Goal: Information Seeking & Learning: Learn about a topic

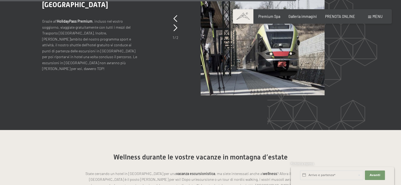
scroll to position [1319, 0]
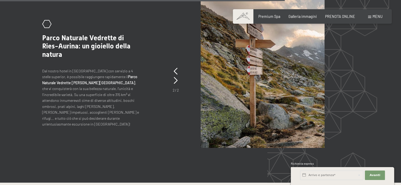
click at [95, 68] on p "Dal nostro hotel in Alto Adige con servizio a 4 stelle superior, è possibile ra…" at bounding box center [91, 97] width 98 height 59
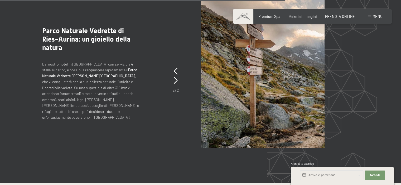
click at [126, 68] on strong "Parco Naturale Vedrette di Ries-Aurina" at bounding box center [89, 73] width 95 height 11
click at [262, 47] on img at bounding box center [263, 73] width 124 height 148
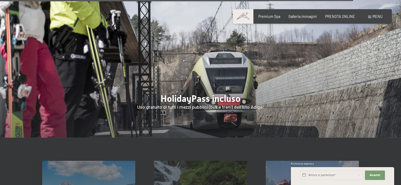
scroll to position [1741, 0]
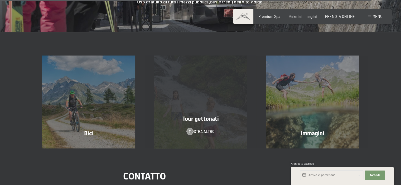
click at [217, 85] on div "Tour gettonati mostra altro" at bounding box center [201, 102] width 112 height 93
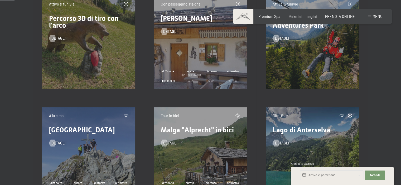
scroll to position [264, 0]
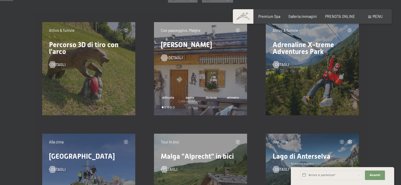
click at [174, 57] on span "detagli" at bounding box center [176, 57] width 14 height 5
click at [165, 56] on div at bounding box center [164, 57] width 4 height 7
click at [61, 65] on span "detagli" at bounding box center [64, 64] width 14 height 5
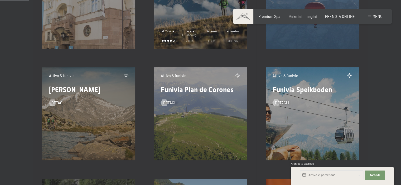
scroll to position [580, 0]
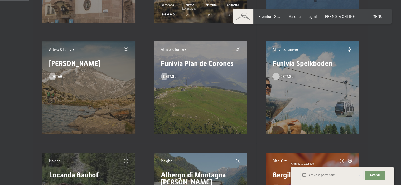
click at [278, 75] on div at bounding box center [276, 76] width 4 height 7
click at [55, 76] on div at bounding box center [53, 76] width 4 height 7
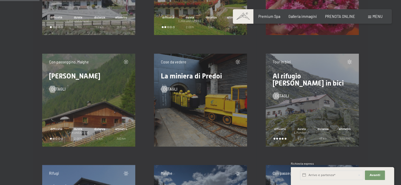
scroll to position [818, 0]
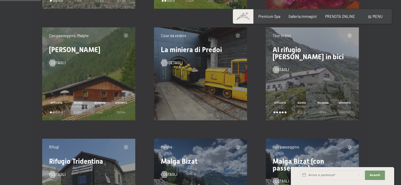
click at [170, 64] on span "detagli" at bounding box center [176, 62] width 14 height 5
click at [57, 63] on span "detagli" at bounding box center [64, 62] width 14 height 5
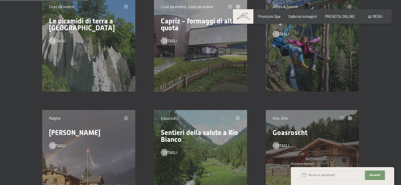
scroll to position [1793, 0]
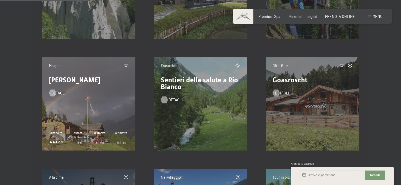
click at [172, 100] on span "detagli" at bounding box center [176, 100] width 14 height 5
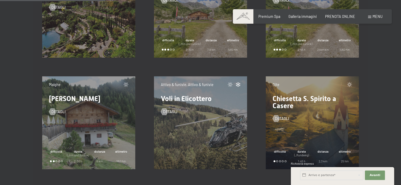
scroll to position [2136, 0]
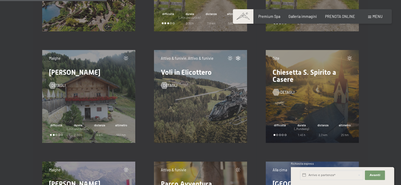
click at [278, 92] on div at bounding box center [276, 92] width 4 height 7
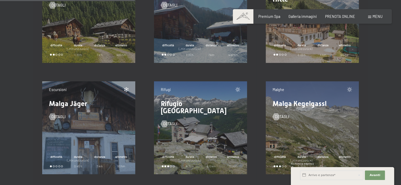
scroll to position [2690, 0]
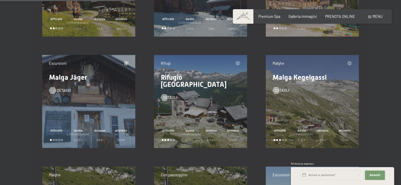
click at [54, 89] on div at bounding box center [53, 90] width 4 height 7
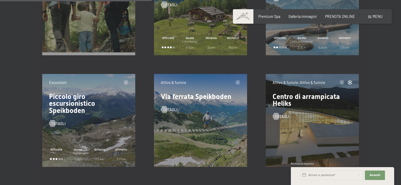
scroll to position [3033, 0]
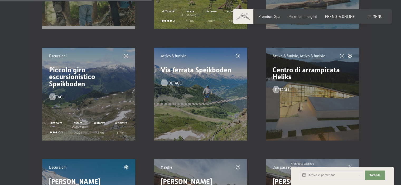
click at [169, 84] on span "detagli" at bounding box center [176, 83] width 14 height 5
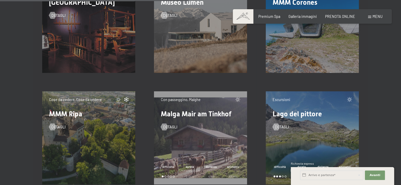
scroll to position [3798, 0]
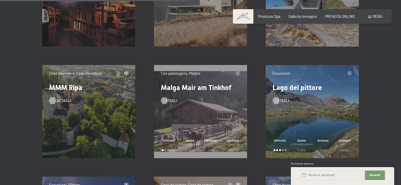
click at [62, 101] on span "detagli" at bounding box center [64, 100] width 14 height 5
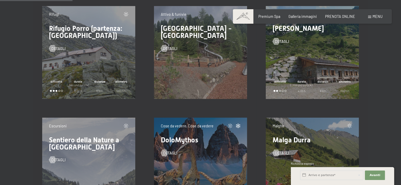
scroll to position [1477, 0]
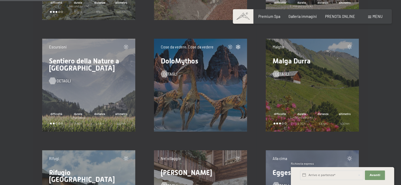
click at [59, 81] on span "detagli" at bounding box center [64, 81] width 14 height 5
click at [282, 73] on span "detagli" at bounding box center [287, 74] width 14 height 5
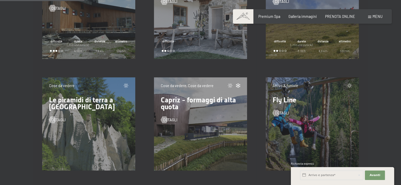
scroll to position [1688, 0]
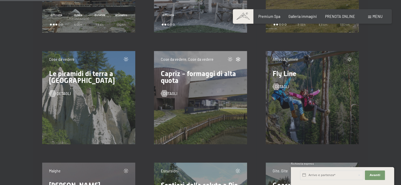
click at [57, 93] on span "detagli" at bounding box center [64, 93] width 14 height 5
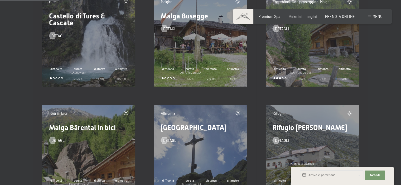
scroll to position [1160, 0]
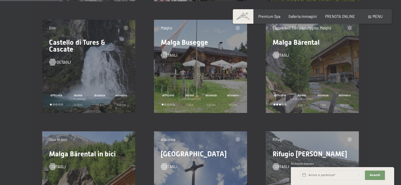
click at [61, 63] on span "detagli" at bounding box center [64, 62] width 14 height 5
click at [171, 54] on span "detagli" at bounding box center [176, 55] width 14 height 5
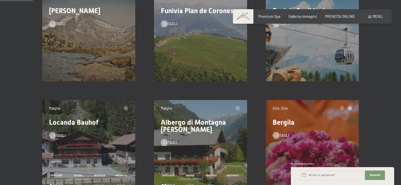
scroll to position [686, 0]
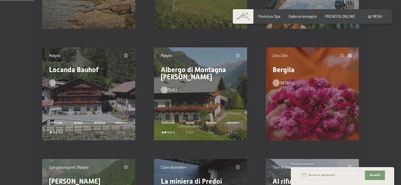
click at [278, 80] on div at bounding box center [276, 83] width 4 height 7
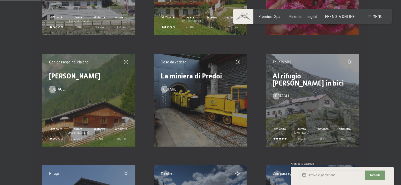
scroll to position [818, 0]
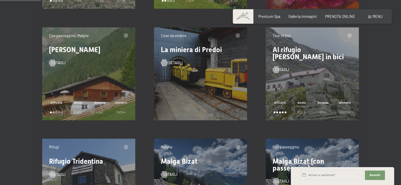
click at [172, 63] on span "detagli" at bounding box center [176, 62] width 14 height 5
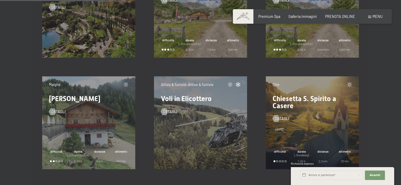
scroll to position [2136, 0]
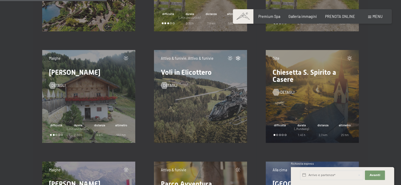
click at [281, 90] on span "detagli" at bounding box center [287, 92] width 14 height 5
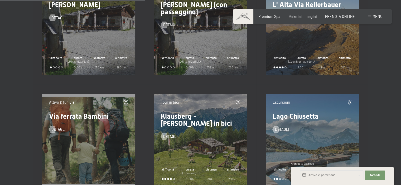
scroll to position [2901, 0]
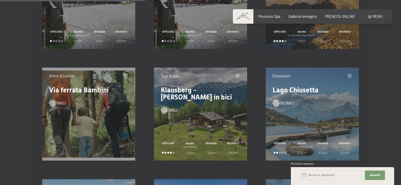
click at [277, 102] on div at bounding box center [276, 103] width 4 height 7
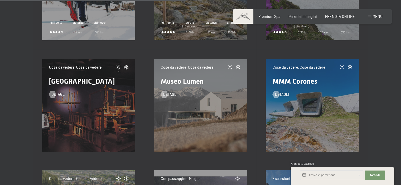
scroll to position [3719, 0]
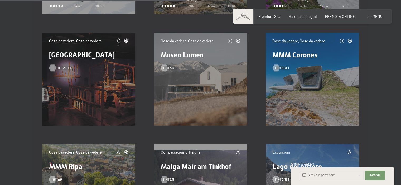
click at [55, 68] on div at bounding box center [53, 68] width 4 height 7
click at [278, 65] on div at bounding box center [276, 68] width 4 height 7
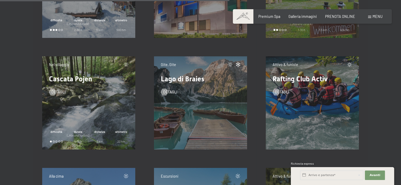
scroll to position [4642, 0]
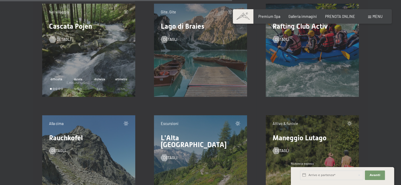
click at [58, 40] on span "detagli" at bounding box center [64, 39] width 14 height 5
click at [51, 39] on div at bounding box center [53, 39] width 4 height 7
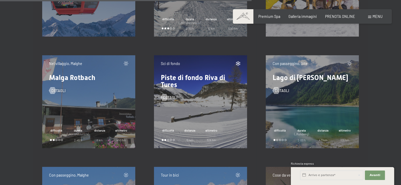
scroll to position [5064, 0]
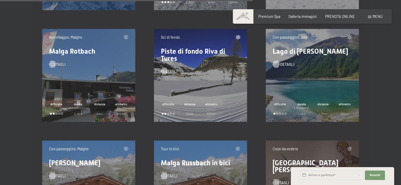
click at [281, 66] on span "detagli" at bounding box center [287, 64] width 14 height 5
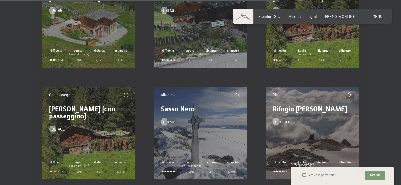
scroll to position [5644, 0]
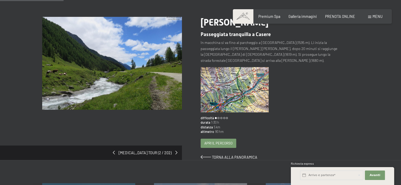
scroll to position [26, 0]
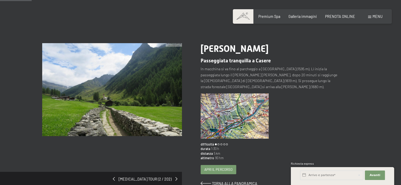
click at [234, 96] on img at bounding box center [235, 116] width 68 height 45
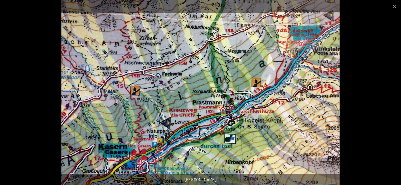
scroll to position [105, 0]
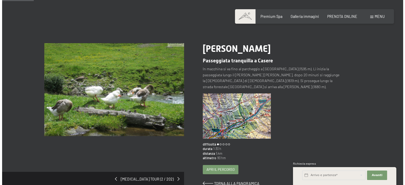
scroll to position [53, 0]
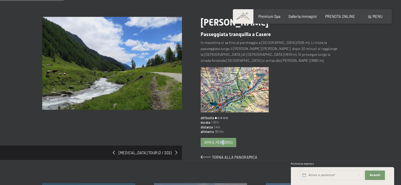
click at [223, 140] on span "Apri il percorso" at bounding box center [218, 142] width 28 height 5
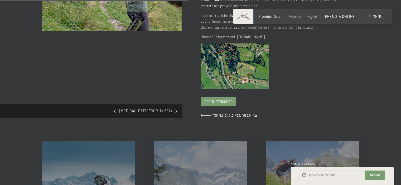
scroll to position [237, 0]
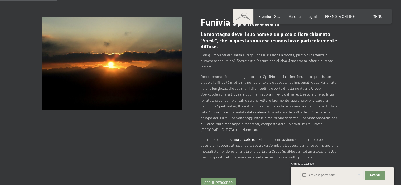
scroll to position [79, 0]
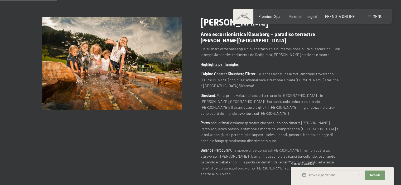
scroll to position [79, 0]
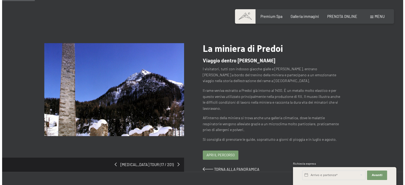
scroll to position [53, 0]
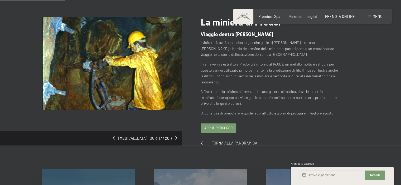
click at [227, 128] on span "Apri il percorso" at bounding box center [218, 128] width 28 height 5
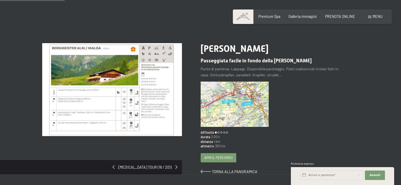
scroll to position [53, 0]
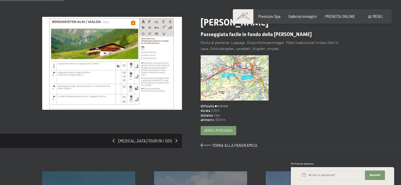
click at [216, 132] on span "Apri il percorso" at bounding box center [218, 130] width 28 height 5
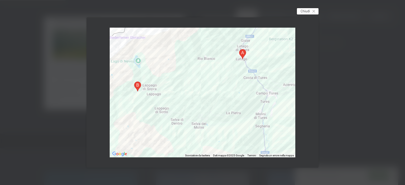
click at [312, 12] on div "Chiudi" at bounding box center [308, 11] width 22 height 6
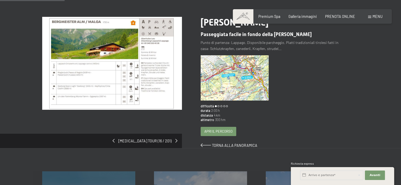
click at [242, 80] on img at bounding box center [235, 77] width 68 height 45
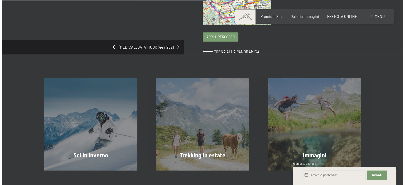
scroll to position [237, 0]
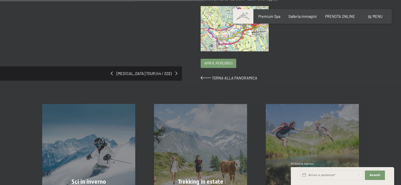
click at [223, 64] on span "Apri il percorso" at bounding box center [218, 63] width 28 height 5
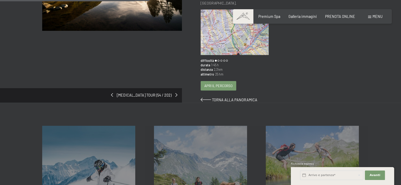
scroll to position [158, 0]
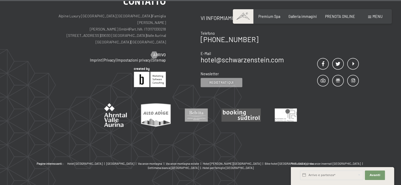
scroll to position [229, 0]
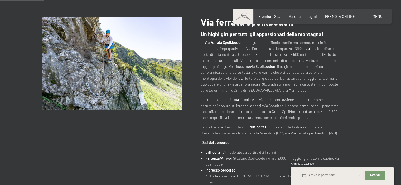
scroll to position [26, 0]
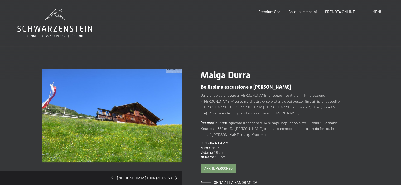
scroll to position [26, 0]
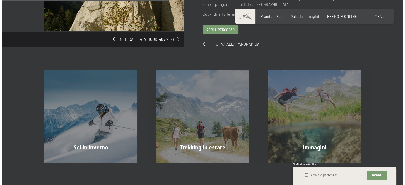
scroll to position [53, 0]
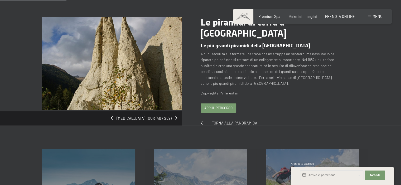
click at [226, 104] on div "Apri il percorso" at bounding box center [218, 108] width 35 height 9
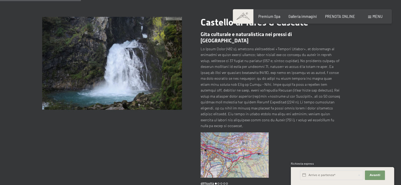
scroll to position [79, 0]
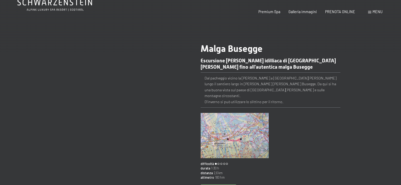
scroll to position [53, 0]
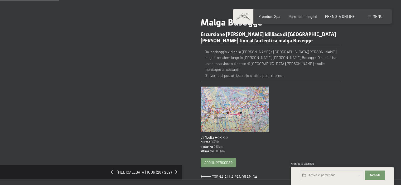
click at [228, 102] on img at bounding box center [235, 109] width 68 height 45
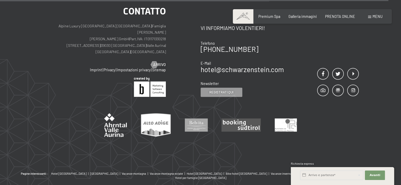
scroll to position [185, 0]
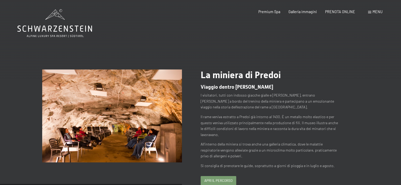
click at [213, 180] on span "Apri il percorso" at bounding box center [218, 181] width 28 height 5
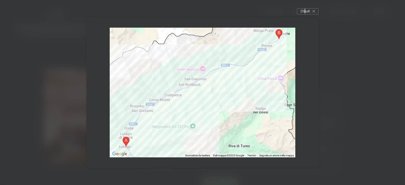
click at [304, 11] on span "Chiudi" at bounding box center [305, 11] width 9 height 5
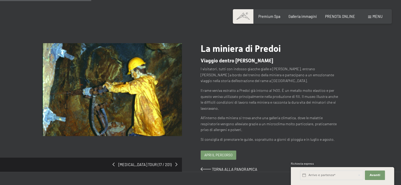
scroll to position [105, 0]
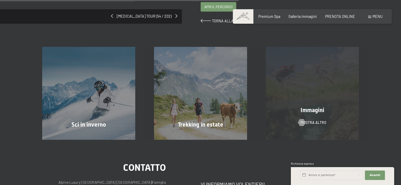
scroll to position [158, 0]
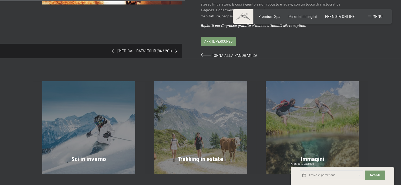
scroll to position [105, 0]
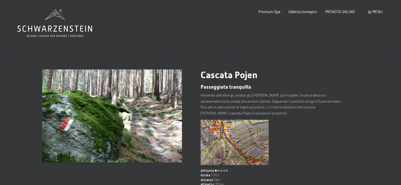
scroll to position [26, 0]
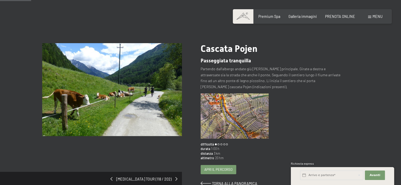
click at [226, 108] on img at bounding box center [235, 116] width 68 height 45
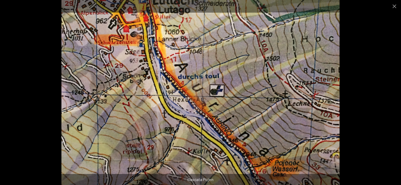
scroll to position [0, 0]
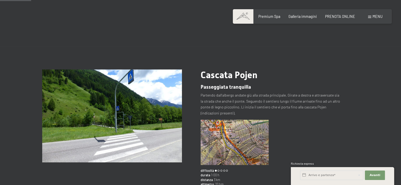
scroll to position [53, 0]
